Goal: Task Accomplishment & Management: Use online tool/utility

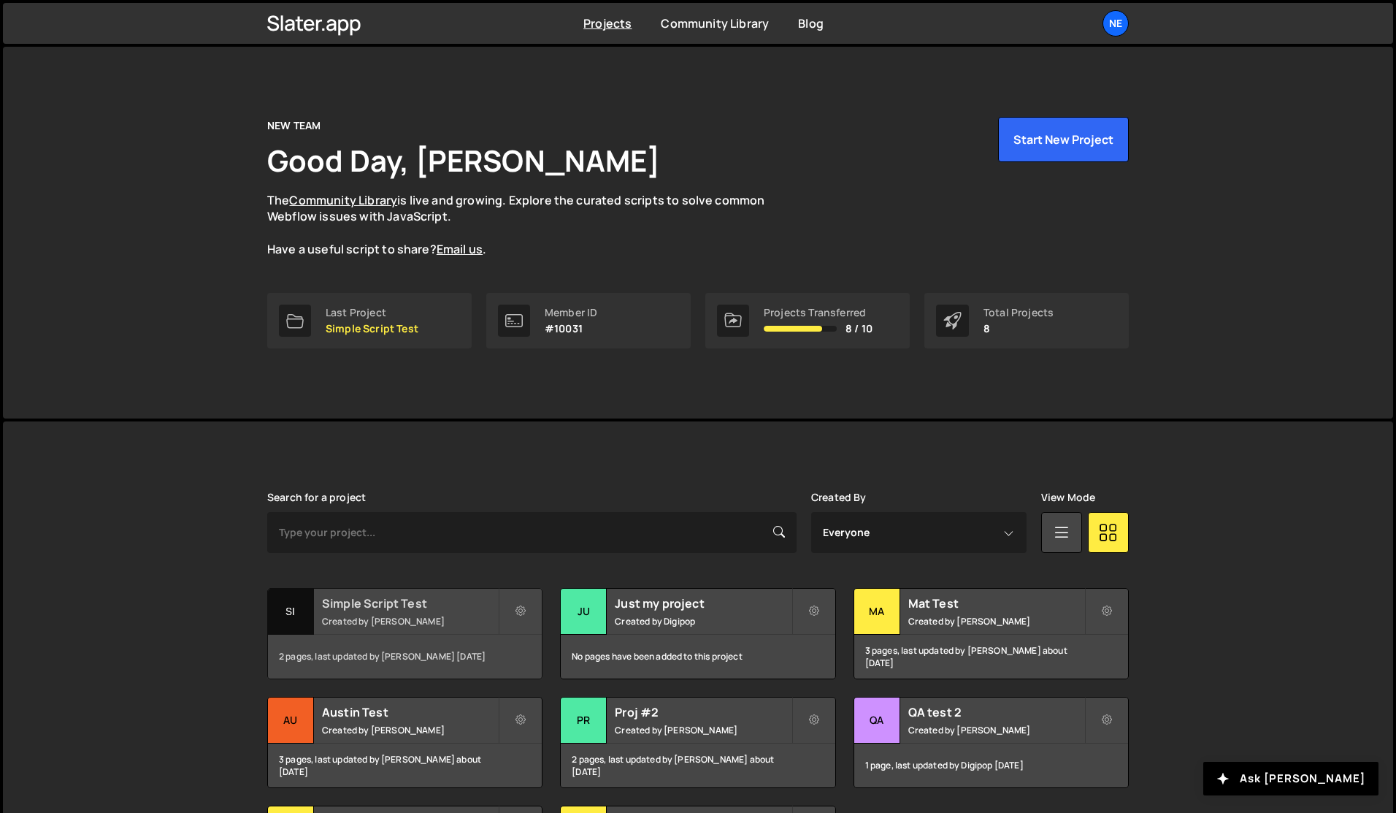
click at [387, 624] on small "Created by [PERSON_NAME]" at bounding box center [410, 621] width 176 height 12
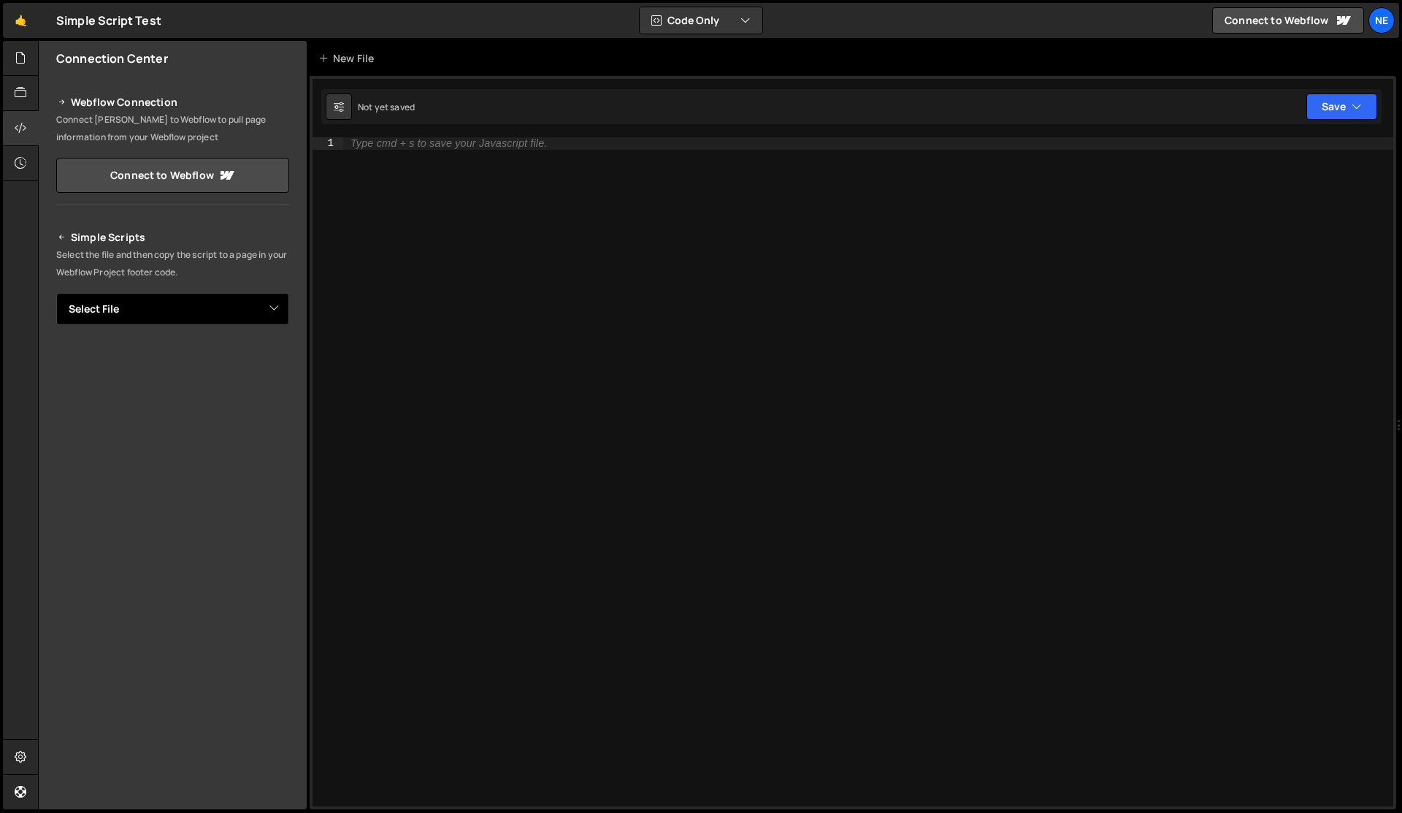
click at [245, 307] on select "Select File Test JS 2.js Test CSS 2.css" at bounding box center [172, 309] width 233 height 32
click at [172, 303] on select "Select File Test JS 2.js Test CSS 2.css" at bounding box center [172, 309] width 233 height 32
select select "21695"
click at [56, 293] on select "Select File Test JS 2.js Test CSS 2.css" at bounding box center [172, 309] width 233 height 32
click at [240, 356] on button "Copy" at bounding box center [245, 358] width 50 height 31
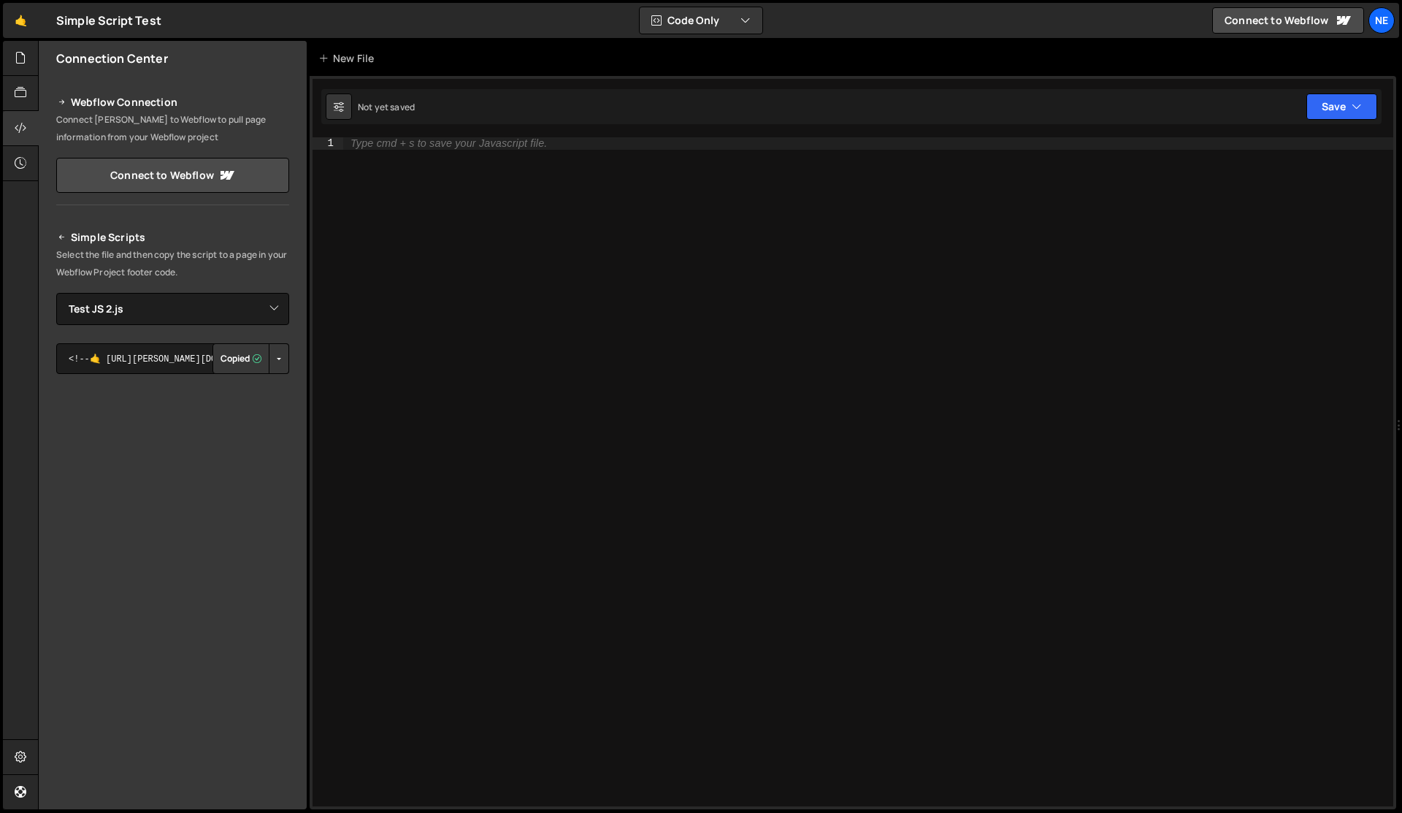
click at [433, 349] on div "Type cmd + s to save your Javascript file." at bounding box center [868, 483] width 1050 height 693
paste textarea "<script>document.addEventListener("DOMContentLoaded", function() {function load…"
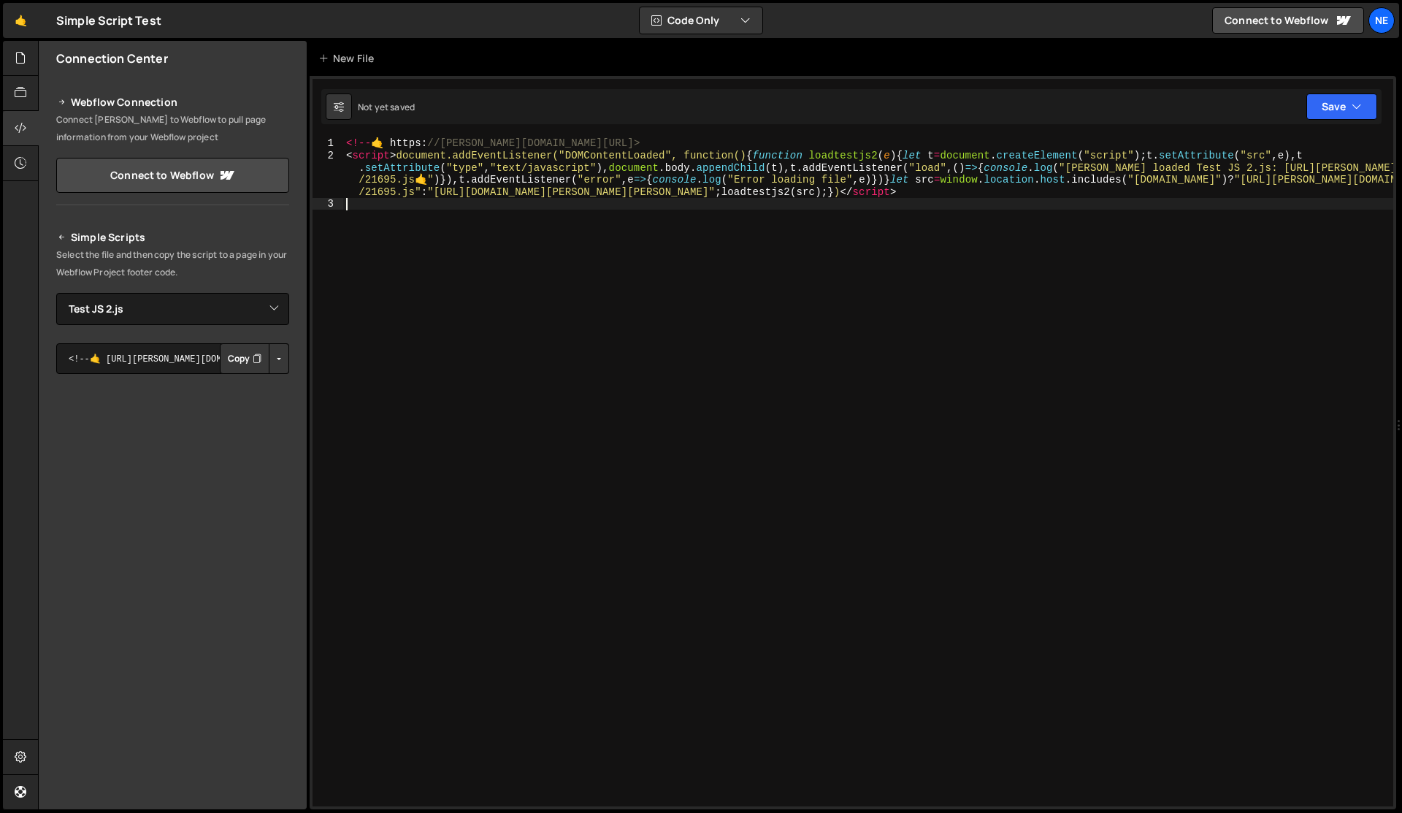
click at [621, 163] on div "<!-- 🤙 https : //slater.app/9814/21695.js--> < script > document.addEventListen…" at bounding box center [868, 483] width 1050 height 693
type textarea "<script>document.addEventListener("DOMContentLoaded", function() {function load…"
click at [613, 157] on div "<!-- 🤙 https : //slater.app/9814/21695.js--> < script > document.addEventListen…" at bounding box center [868, 483] width 1050 height 693
click at [585, 399] on div "<!-- 🤙 https : //slater.app/9814/21695.js--> < script > document.addEventListen…" at bounding box center [868, 483] width 1050 height 693
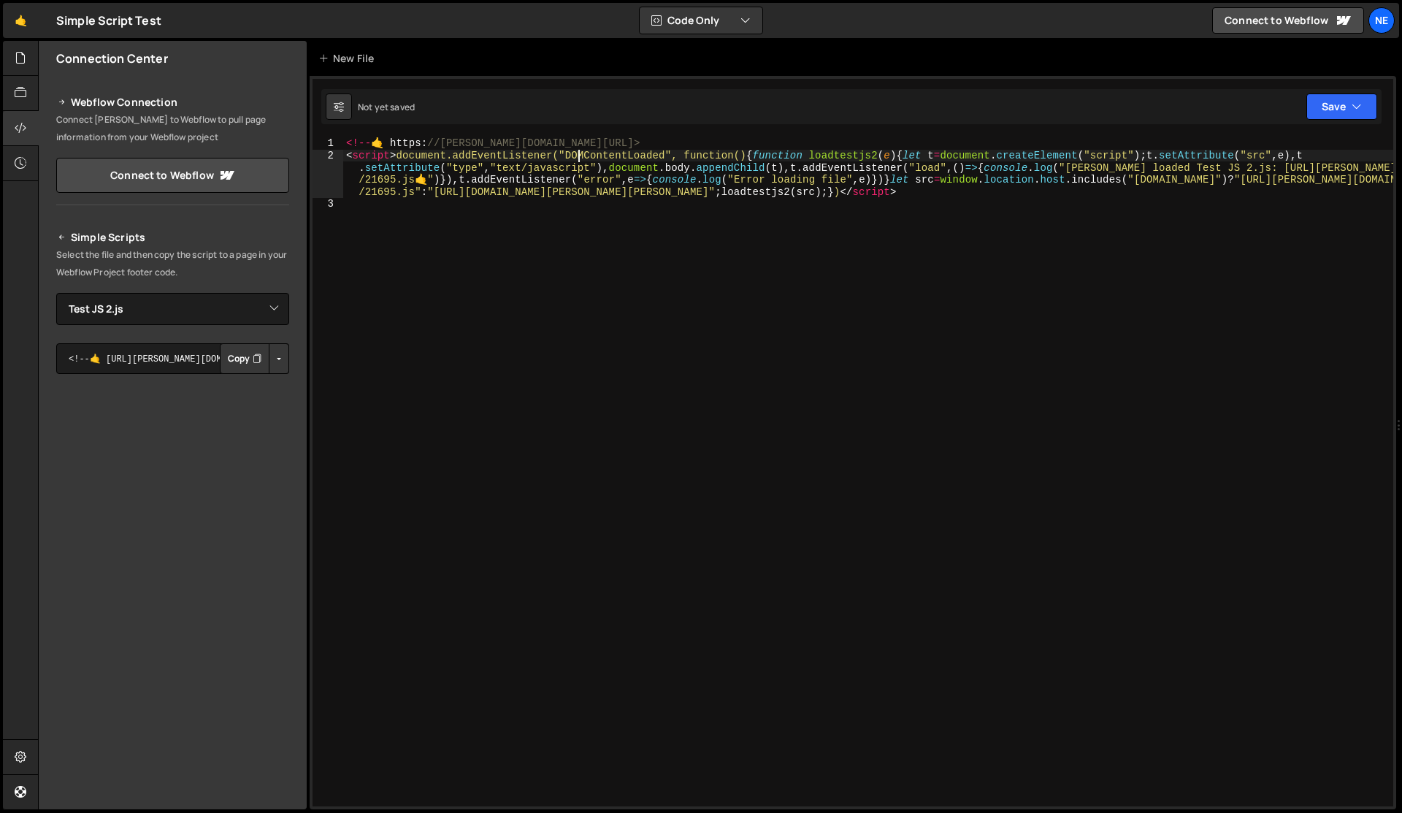
click at [581, 156] on div "<!-- 🤙 https : //slater.app/9814/21695.js--> < script > document.addEventListen…" at bounding box center [868, 483] width 1050 height 693
type textarea "<script>document.addEventListener("DOMContentLoaded", function() {function load…"
click at [581, 156] on div "<!-- 🤙 https : //slater.app/9814/21695.js--> < script > document.addEventListen…" at bounding box center [868, 483] width 1050 height 693
